Goal: Information Seeking & Learning: Understand process/instructions

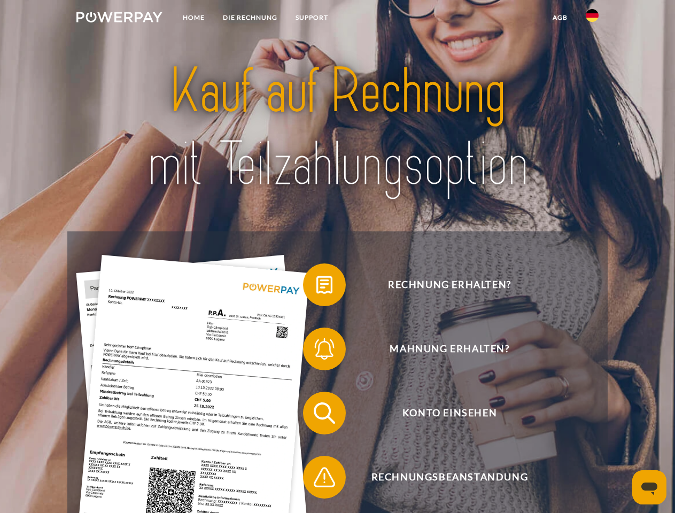
click at [119, 19] on img at bounding box center [119, 17] width 86 height 11
click at [592, 19] on img at bounding box center [592, 15] width 13 height 13
click at [560, 18] on link "agb" at bounding box center [560, 17] width 33 height 19
click at [316, 287] on span at bounding box center [308, 284] width 53 height 53
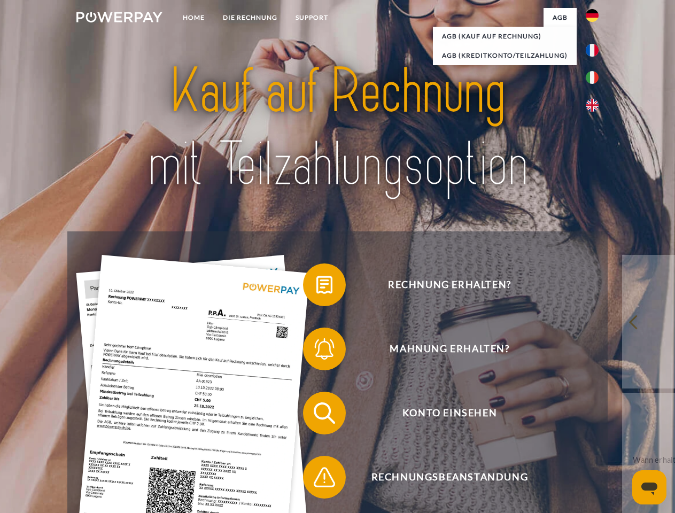
click at [316, 351] on span at bounding box center [308, 348] width 53 height 53
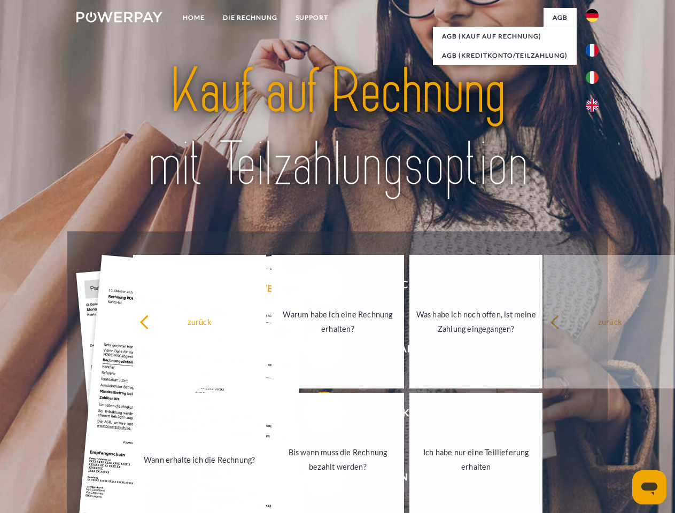
click at [316, 415] on link "Bis wann muss die Rechnung bezahlt werden?" at bounding box center [338, 460] width 133 height 134
click at [316, 479] on span at bounding box center [308, 477] width 53 height 53
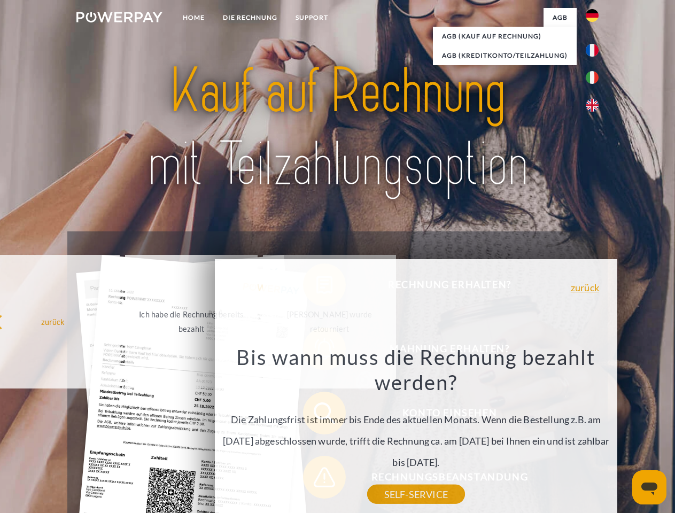
click at [649, 487] on icon "Messaging-Fenster öffnen" at bounding box center [649, 489] width 16 height 13
